Goal: Task Accomplishment & Management: Complete application form

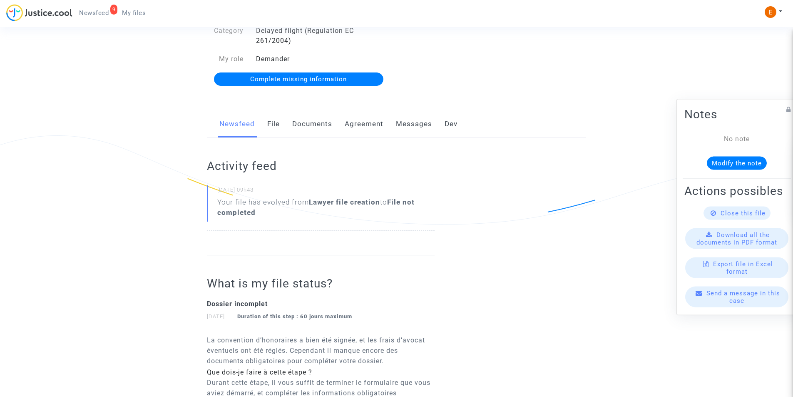
scroll to position [125, 0]
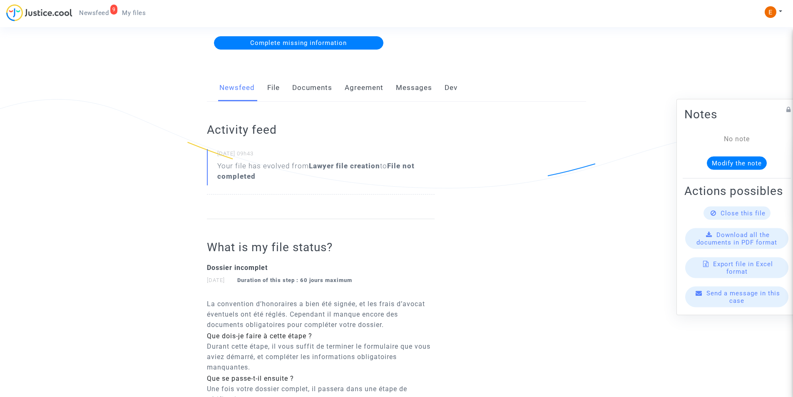
click at [320, 89] on link "Documents" at bounding box center [312, 87] width 40 height 27
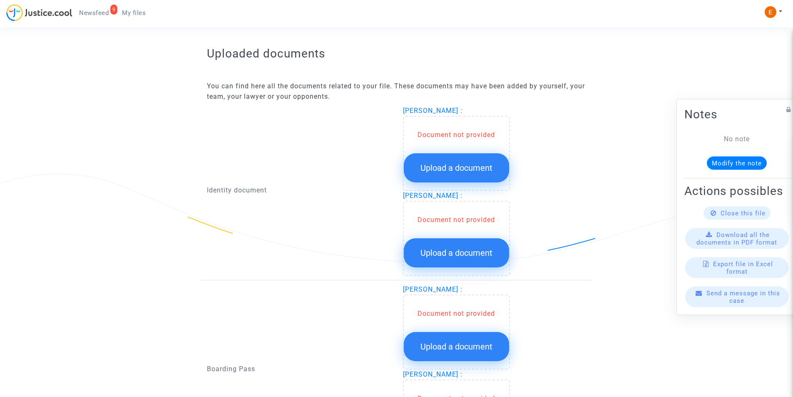
scroll to position [500, 0]
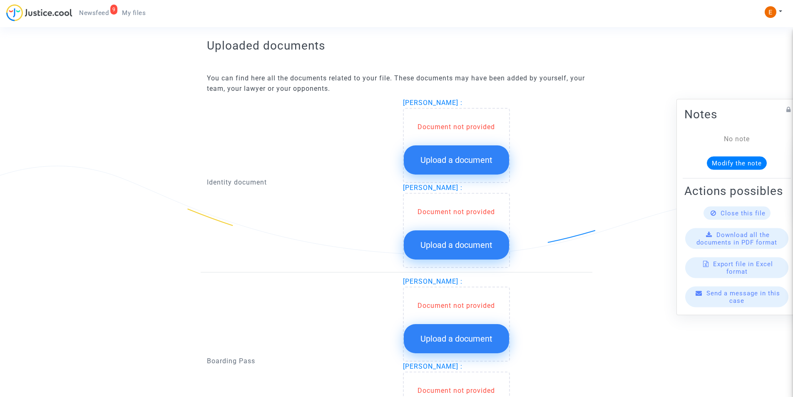
click at [442, 163] on span "Upload a document" at bounding box center [457, 160] width 72 height 10
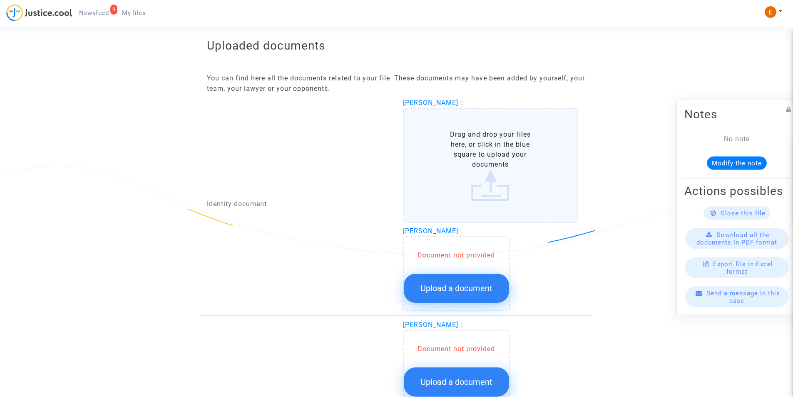
click at [445, 159] on label "Drag and drop your files here, or click in the blue square to upload your docum…" at bounding box center [490, 165] width 175 height 115
click at [0, 0] on input "Drag and drop your files here, or click in the blue square to upload your docum…" at bounding box center [0, 0] width 0 height 0
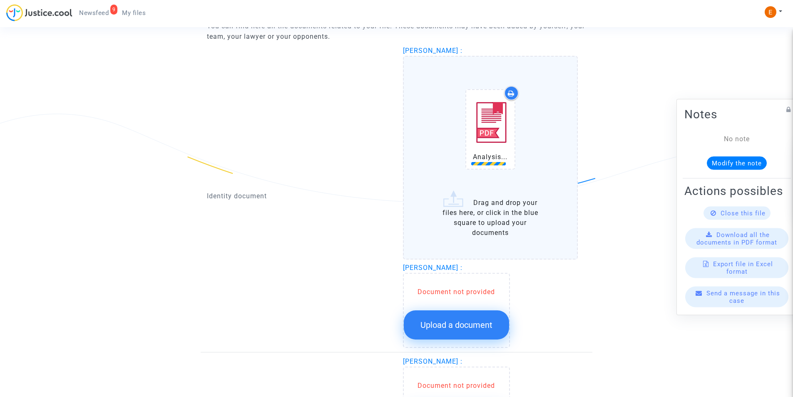
scroll to position [625, 0]
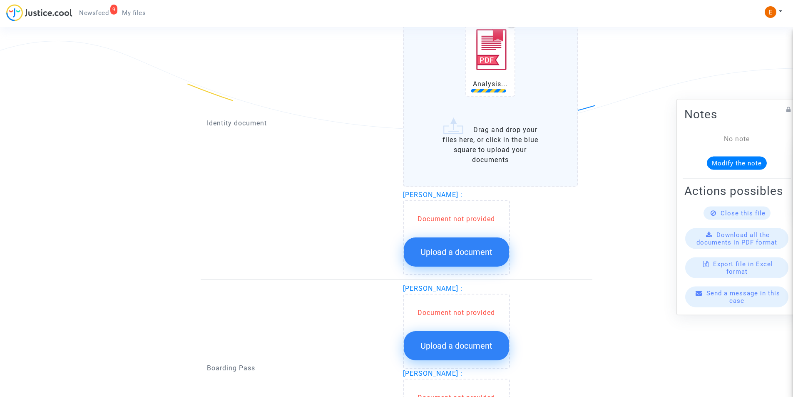
click at [458, 261] on button "Upload a document" at bounding box center [456, 251] width 105 height 29
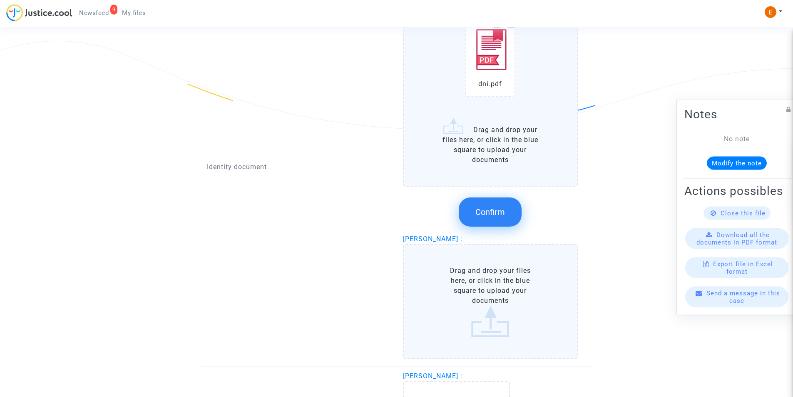
click at [461, 252] on label "Drag and drop your files here, or click in the blue square to upload your docum…" at bounding box center [490, 301] width 175 height 115
click at [0, 0] on input "Drag and drop your files here, or click in the blue square to upload your docum…" at bounding box center [0, 0] width 0 height 0
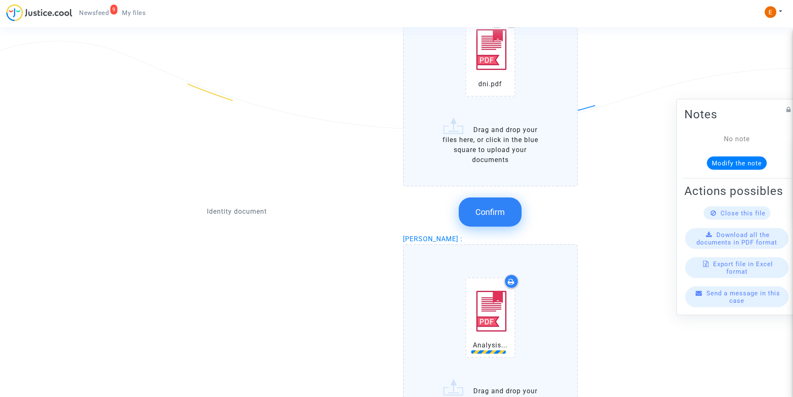
click at [521, 212] on div "Confirm" at bounding box center [490, 212] width 175 height 44
click at [508, 213] on button "Confirm" at bounding box center [490, 211] width 63 height 29
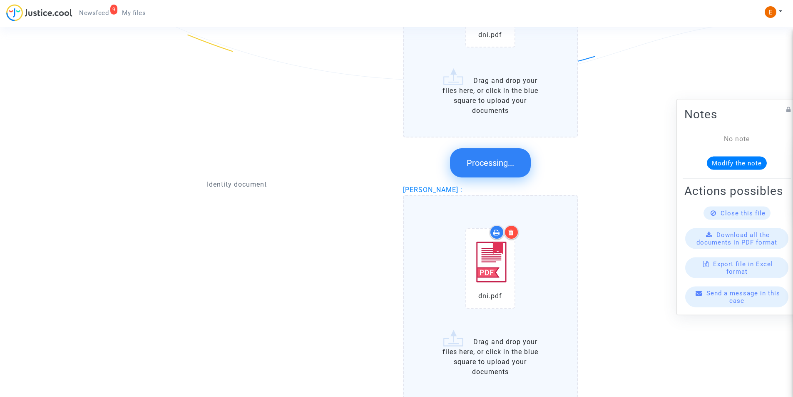
scroll to position [750, 0]
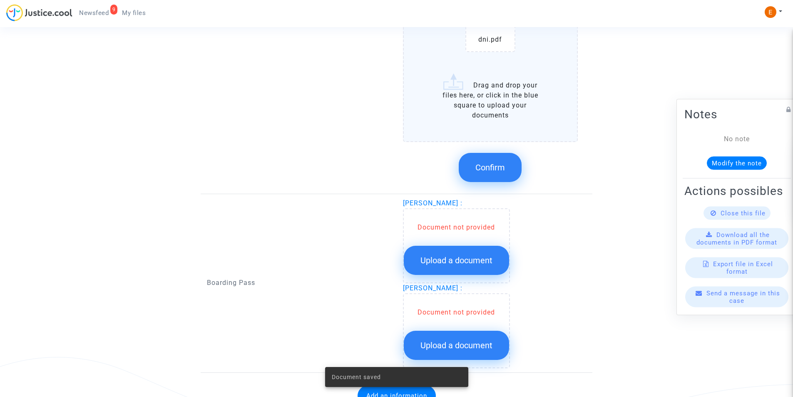
click at [491, 168] on span "Confirm" at bounding box center [491, 167] width 30 height 10
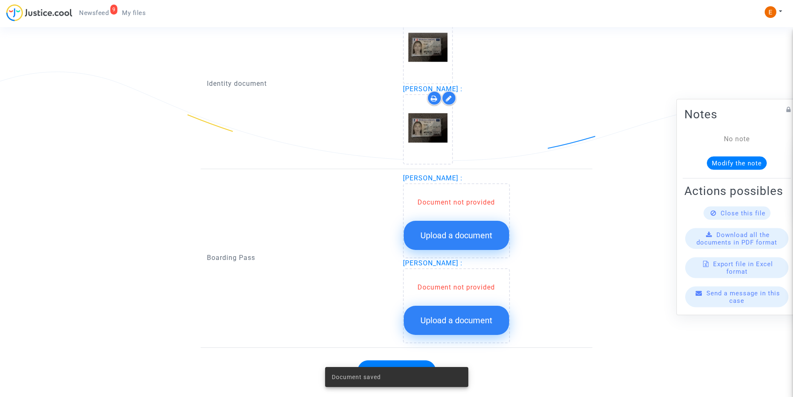
scroll to position [608, 0]
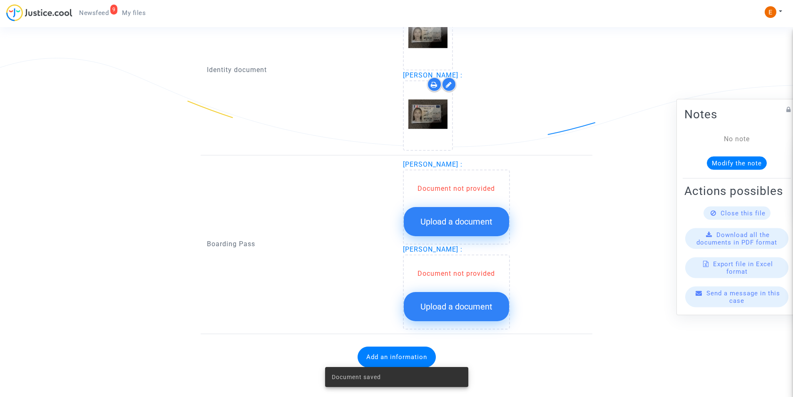
click at [484, 227] on span "Upload a document" at bounding box center [457, 222] width 72 height 10
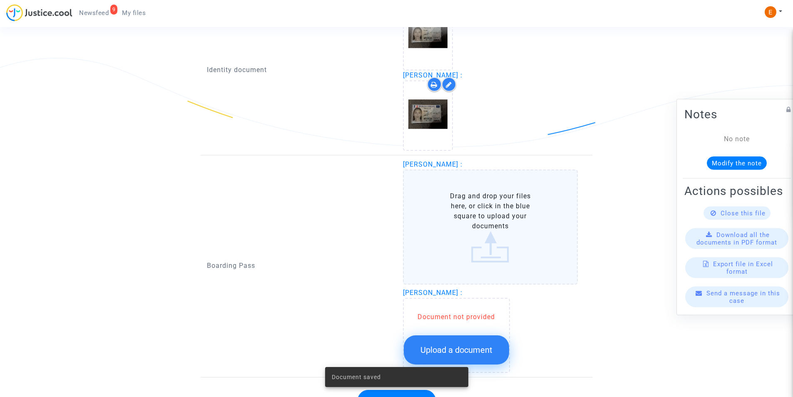
click at [474, 209] on label "Drag and drop your files here, or click in the blue square to upload your docum…" at bounding box center [490, 227] width 175 height 115
click at [0, 0] on input "Drag and drop your files here, or click in the blue square to upload your docum…" at bounding box center [0, 0] width 0 height 0
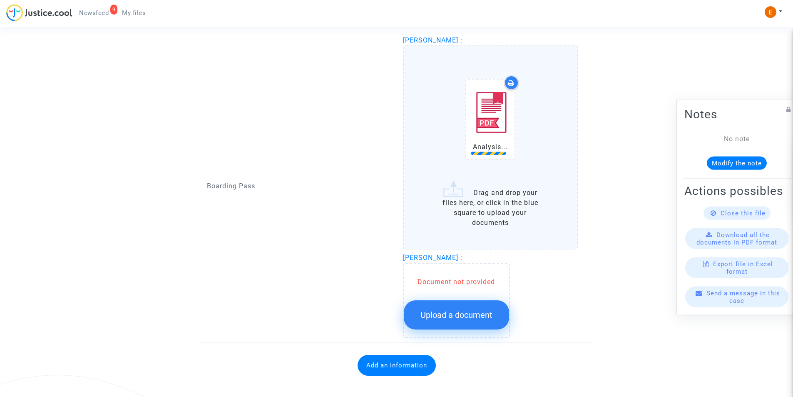
scroll to position [733, 0]
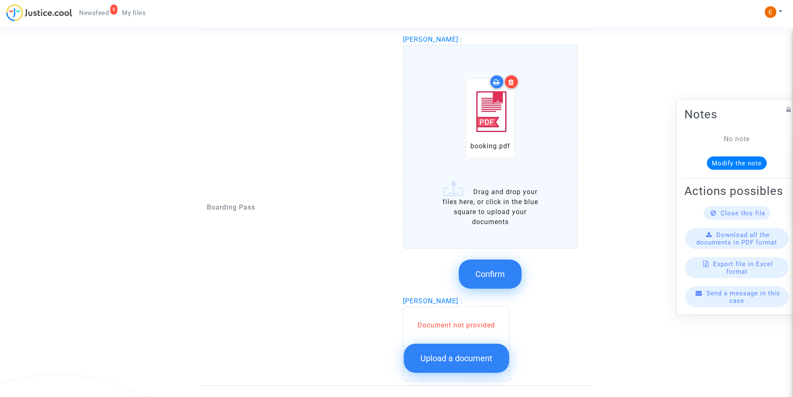
click at [470, 309] on div "Document not provided Upload a document" at bounding box center [456, 343] width 107 height 75
click at [513, 82] on icon at bounding box center [512, 82] width 6 height 7
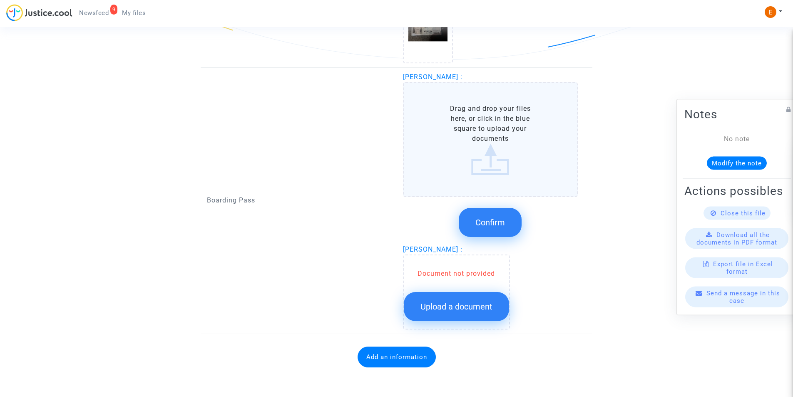
click at [498, 128] on label "Drag and drop your files here, or click in the blue square to upload your docum…" at bounding box center [490, 139] width 175 height 115
click at [0, 0] on input "Drag and drop your files here, or click in the blue square to upload your docum…" at bounding box center [0, 0] width 0 height 0
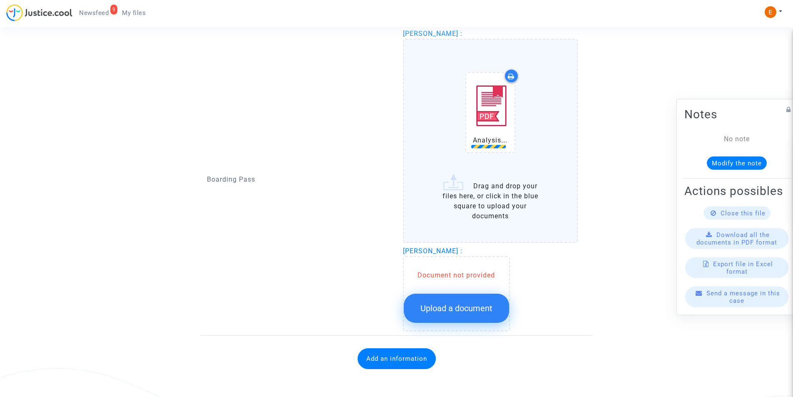
scroll to position [740, 0]
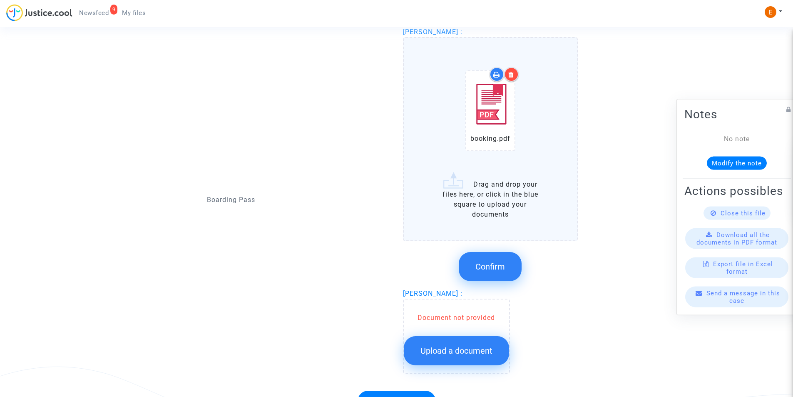
click at [504, 260] on button "Confirm" at bounding box center [490, 266] width 63 height 29
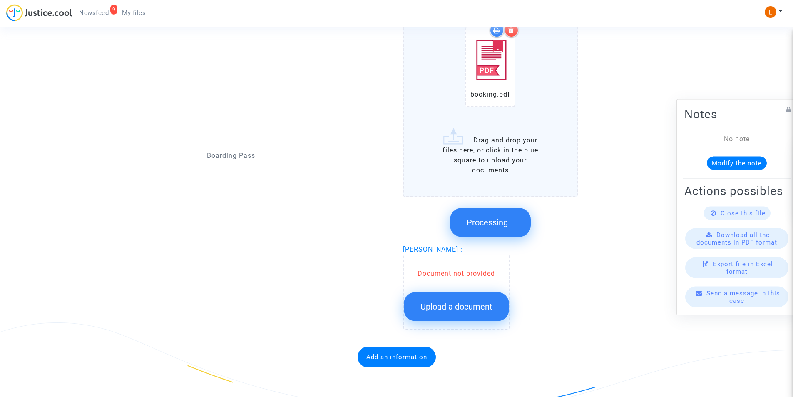
scroll to position [603, 0]
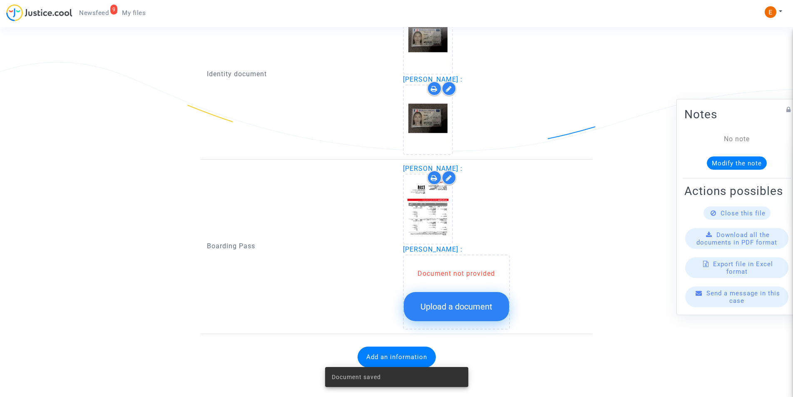
click at [465, 303] on span "Upload a document" at bounding box center [457, 307] width 72 height 10
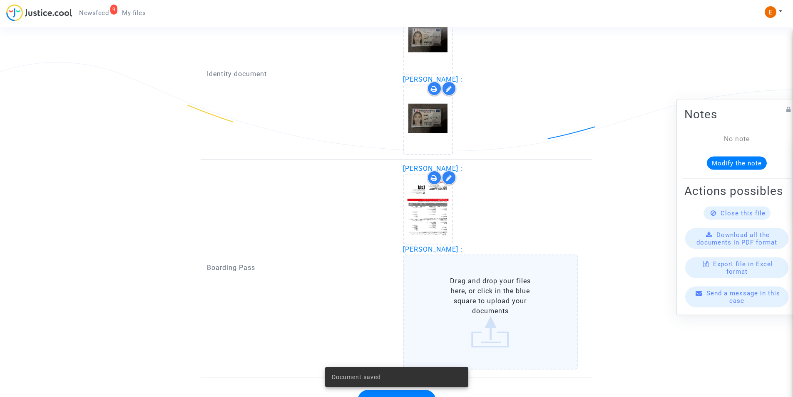
click at [469, 282] on label "Drag and drop your files here, or click in the blue square to upload your docum…" at bounding box center [490, 311] width 175 height 115
click at [0, 0] on input "Drag and drop your files here, or click in the blue square to upload your docum…" at bounding box center [0, 0] width 0 height 0
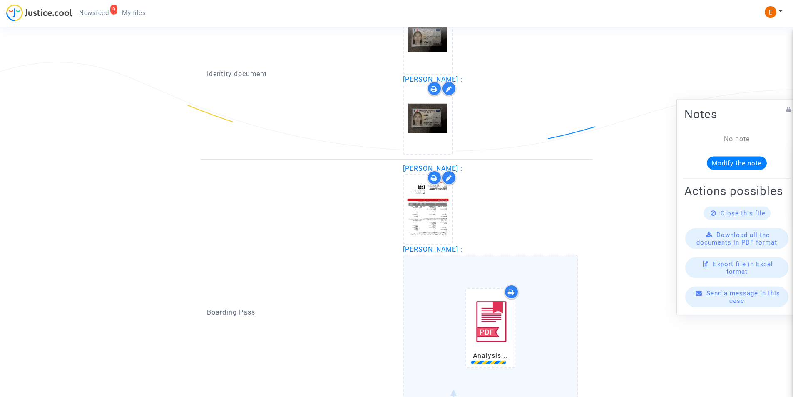
scroll to position [736, 0]
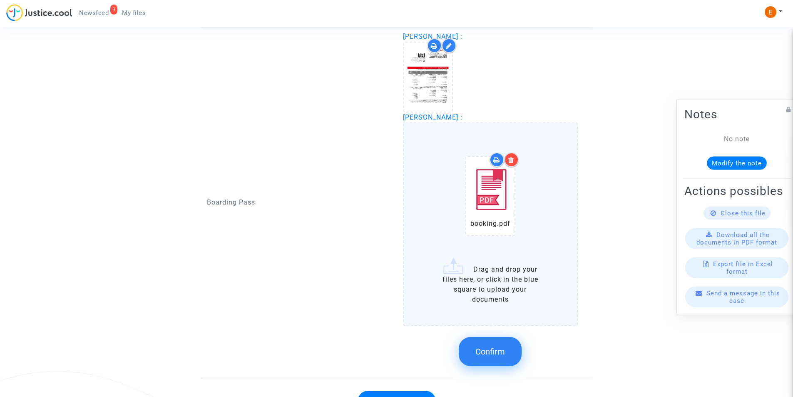
click at [512, 159] on icon at bounding box center [512, 160] width 6 height 7
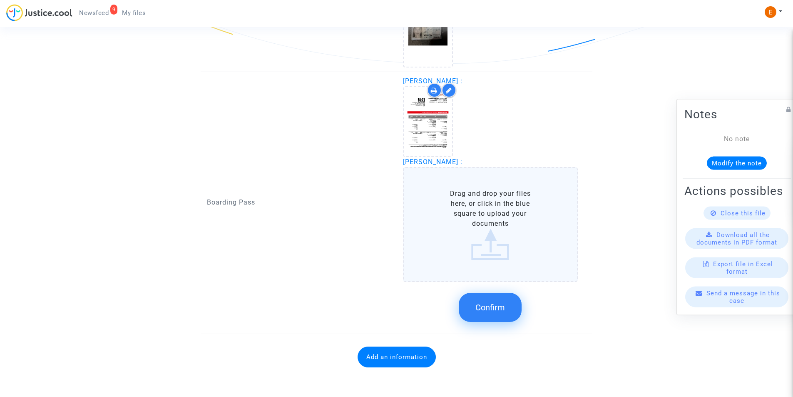
scroll to position [691, 0]
click at [497, 217] on label "Drag and drop your files here, or click in the blue square to upload your docum…" at bounding box center [490, 224] width 175 height 115
click at [0, 0] on input "Drag and drop your files here, or click in the blue square to upload your docum…" at bounding box center [0, 0] width 0 height 0
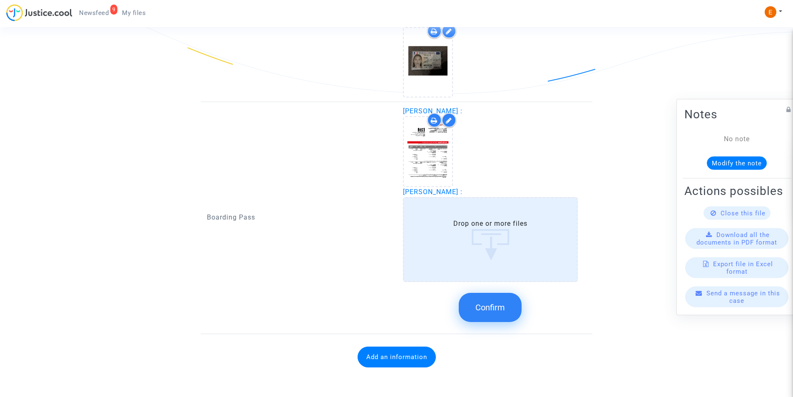
scroll to position [736, 0]
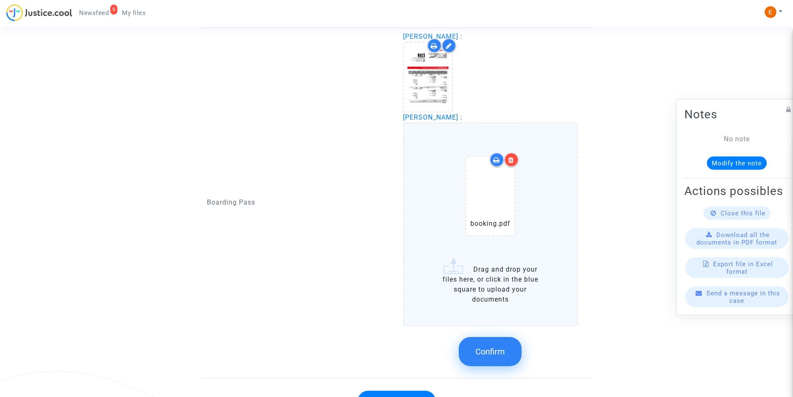
click at [496, 356] on span "Confirm" at bounding box center [491, 352] width 30 height 10
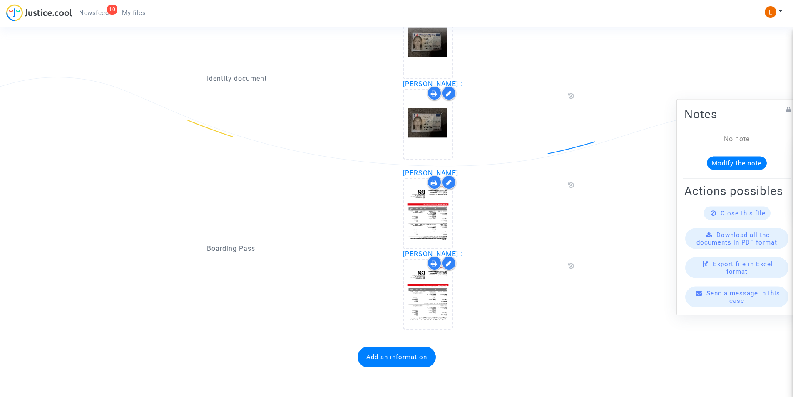
click at [375, 355] on button "Add an information" at bounding box center [397, 357] width 78 height 21
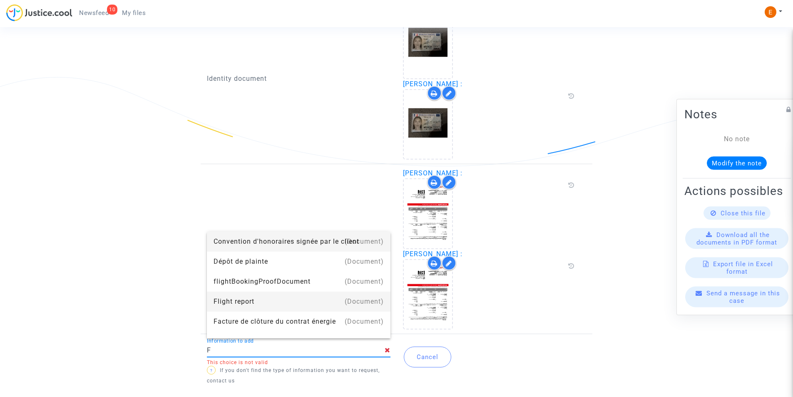
click at [229, 299] on div "Flight report" at bounding box center [299, 302] width 170 height 20
type input "Flight report"
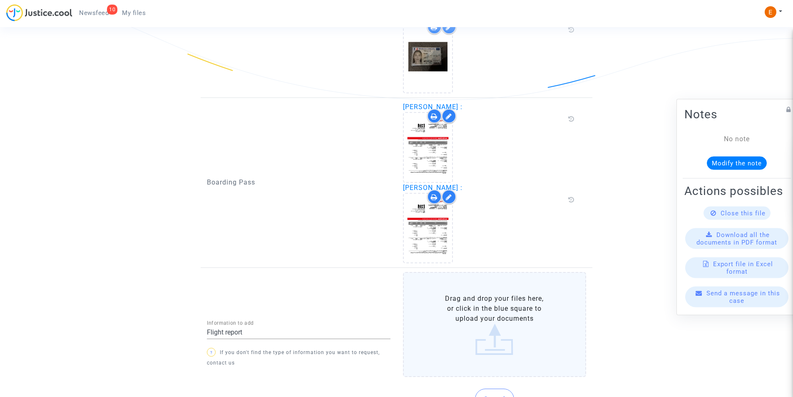
scroll to position [701, 0]
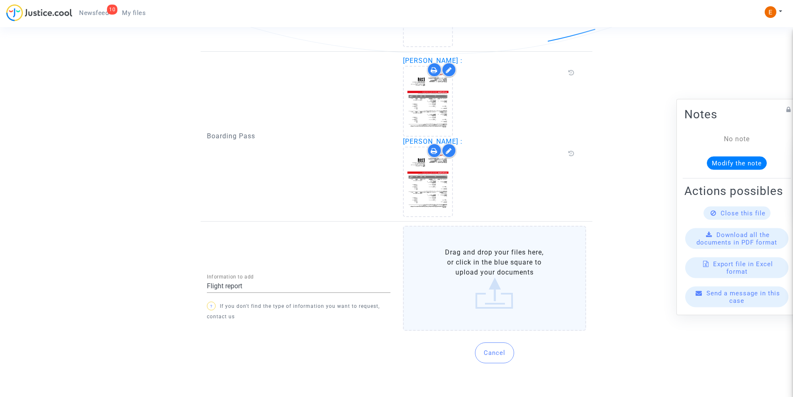
click at [495, 282] on label "Drag and drop your files here, or click in the blue square to upload your docum…" at bounding box center [495, 278] width 184 height 105
click at [0, 0] on input "Drag and drop your files here, or click in the blue square to upload your docum…" at bounding box center [0, 0] width 0 height 0
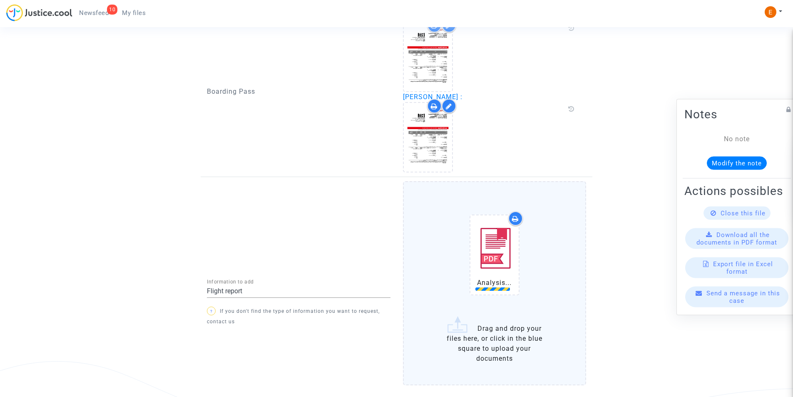
scroll to position [800, 0]
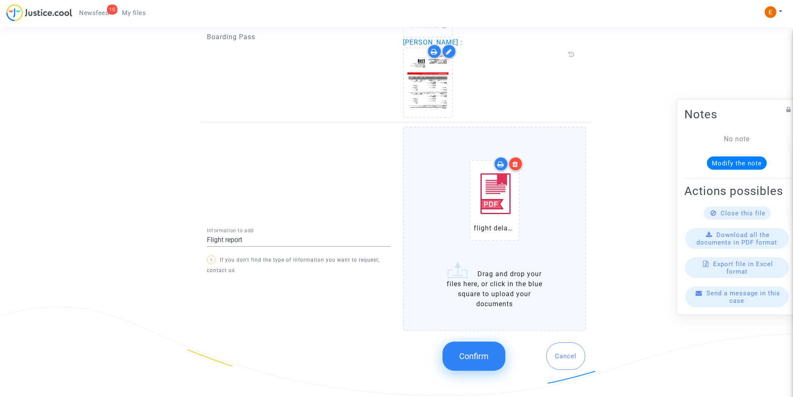
click at [512, 160] on div at bounding box center [516, 164] width 15 height 15
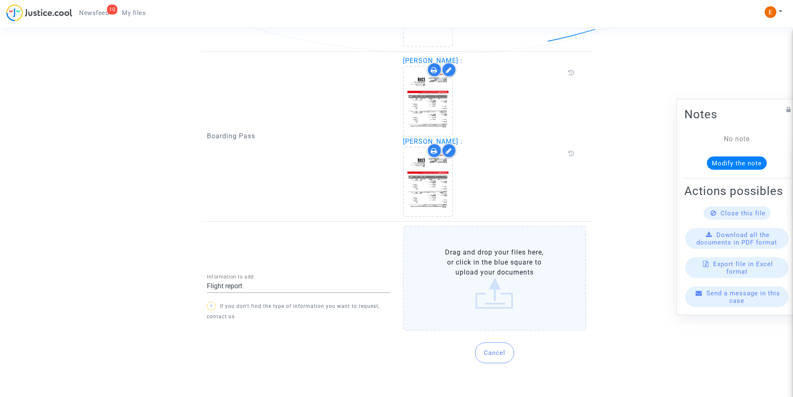
click at [468, 269] on label "Drag and drop your files here, or click in the blue square to upload your docum…" at bounding box center [495, 278] width 184 height 105
click at [0, 0] on input "Drag and drop your files here, or click in the blue square to upload your docum…" at bounding box center [0, 0] width 0 height 0
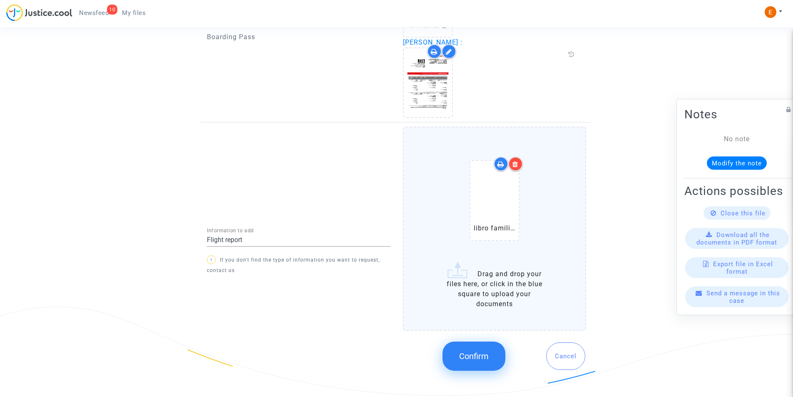
click at [515, 159] on div at bounding box center [516, 164] width 15 height 15
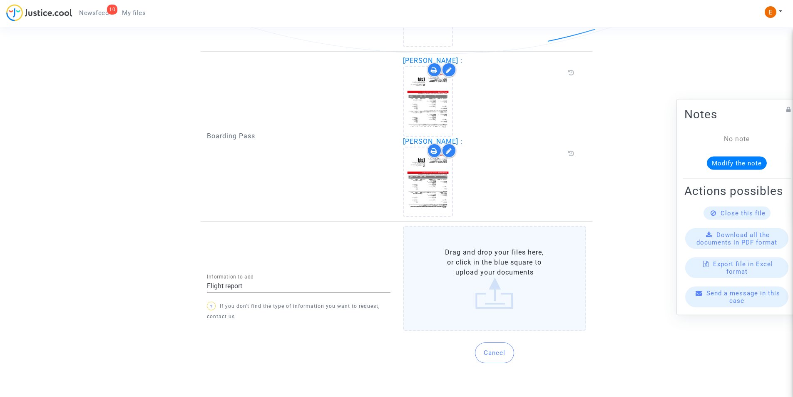
click at [486, 261] on label "Drag and drop your files here, or click in the blue square to upload your docum…" at bounding box center [495, 278] width 184 height 105
click at [0, 0] on input "Drag and drop your files here, or click in the blue square to upload your docum…" at bounding box center [0, 0] width 0 height 0
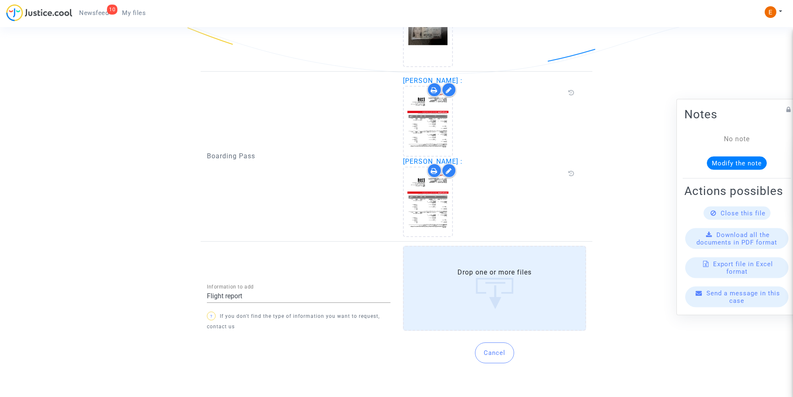
scroll to position [800, 0]
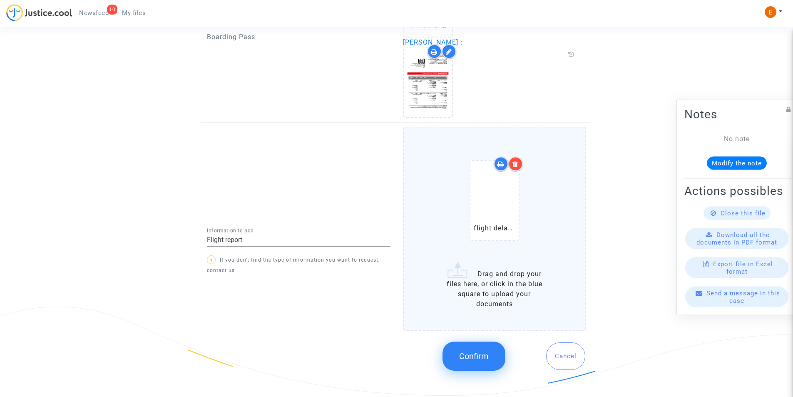
click at [488, 362] on button "Confirm" at bounding box center [474, 356] width 63 height 29
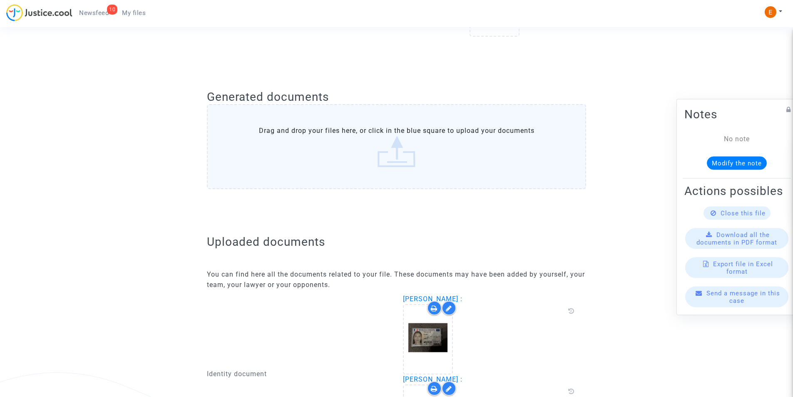
scroll to position [168, 0]
